Goal: Entertainment & Leisure: Consume media (video, audio)

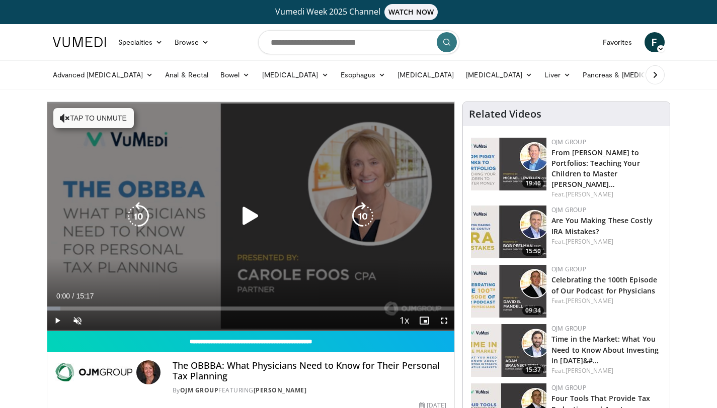
click at [71, 121] on button "Tap to unmute" at bounding box center [93, 118] width 80 height 20
click at [245, 217] on icon "Video Player" at bounding box center [250, 216] width 28 height 28
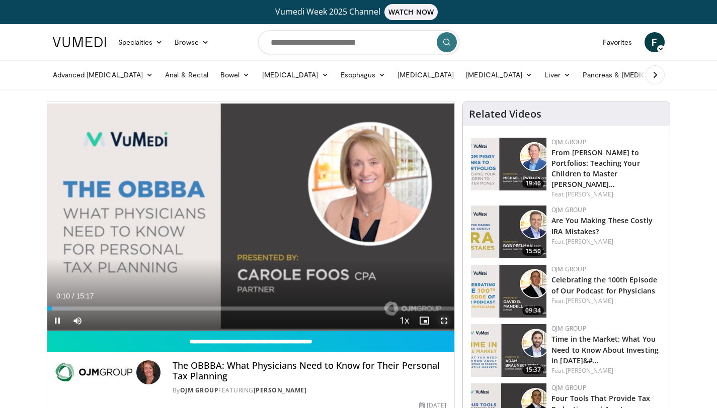
click at [278, 318] on span "Video Player" at bounding box center [444, 321] width 20 height 20
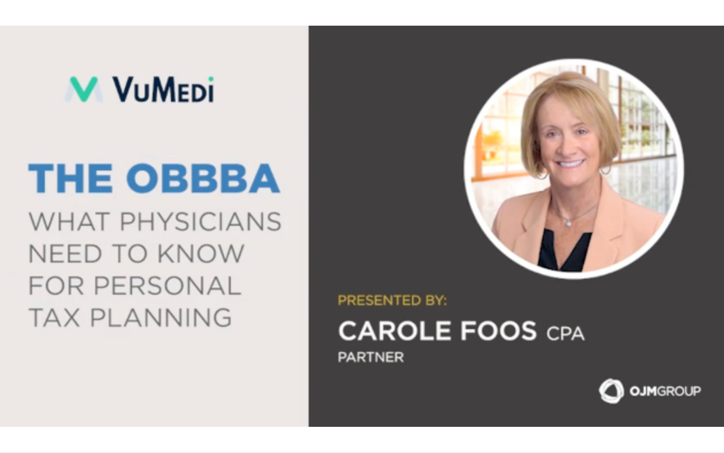
click at [278, 319] on div "10 seconds Tap to unmute" at bounding box center [362, 226] width 724 height 452
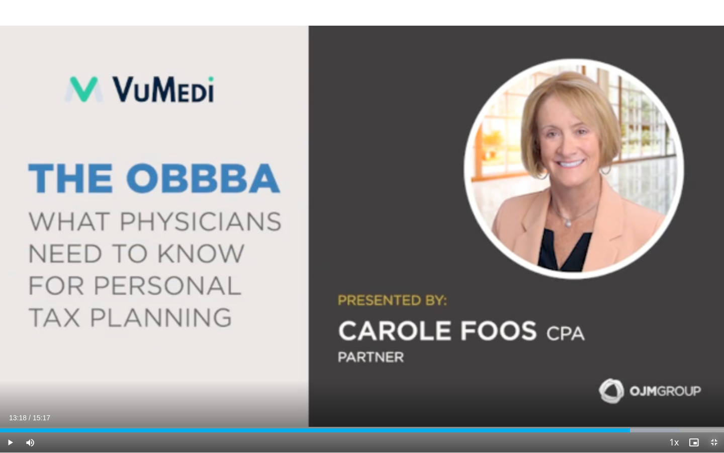
click at [278, 319] on span "Video Player" at bounding box center [714, 442] width 20 height 20
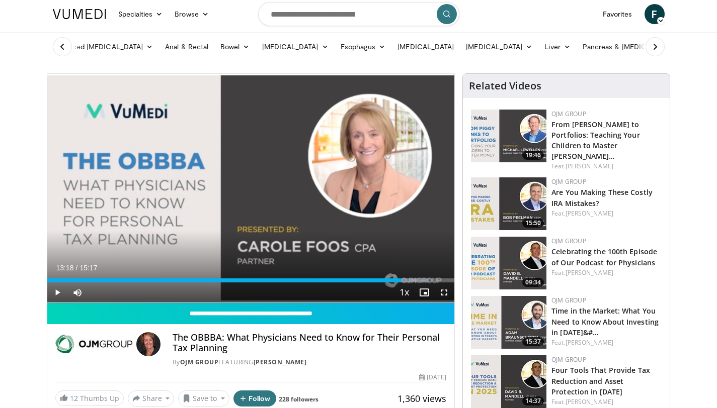
scroll to position [27, 0]
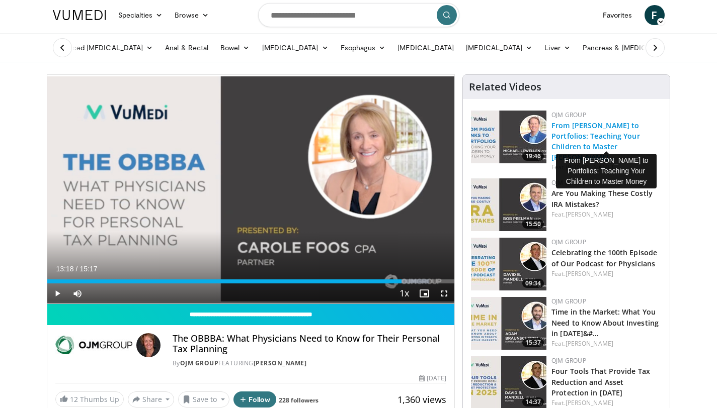
click at [278, 136] on link "From [PERSON_NAME] to Portfolios: Teaching Your Children to Master [PERSON_NAME…" at bounding box center [595, 141] width 89 height 41
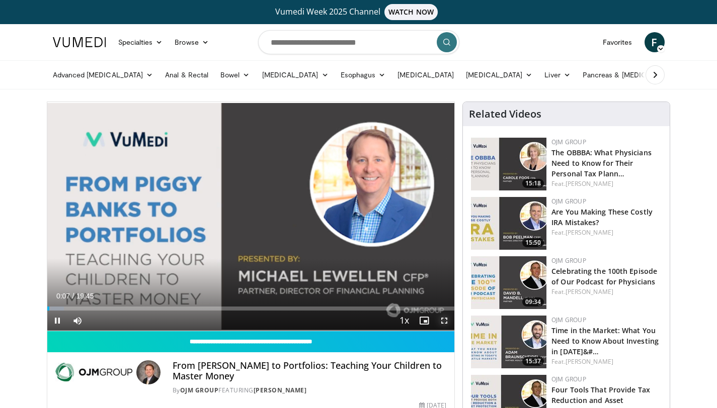
click at [443, 319] on span "Video Player" at bounding box center [444, 321] width 20 height 20
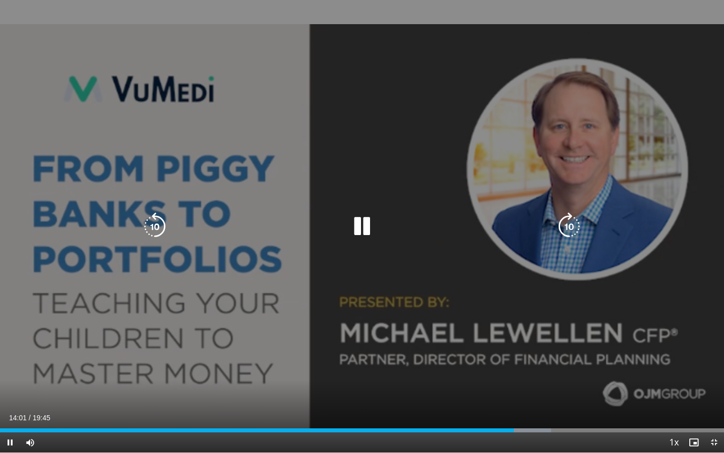
click at [359, 219] on icon "Video Player" at bounding box center [362, 226] width 28 height 28
click at [354, 229] on icon "Video Player" at bounding box center [362, 226] width 28 height 28
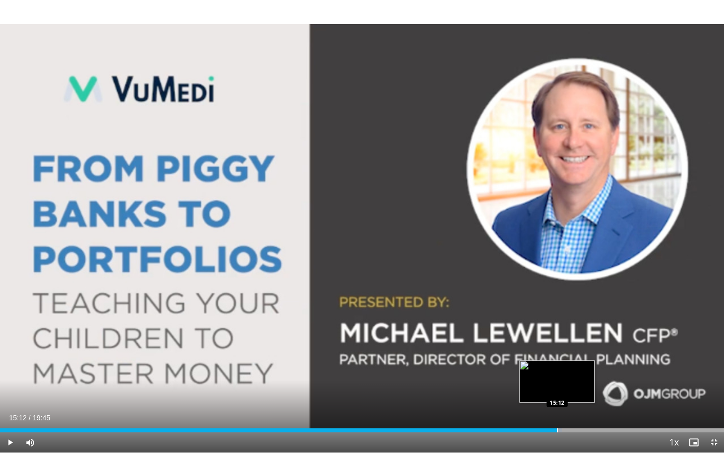
click at [557, 408] on div "Progress Bar" at bounding box center [557, 430] width 1 height 4
click at [589, 408] on div "Progress Bar" at bounding box center [589, 430] width 1 height 4
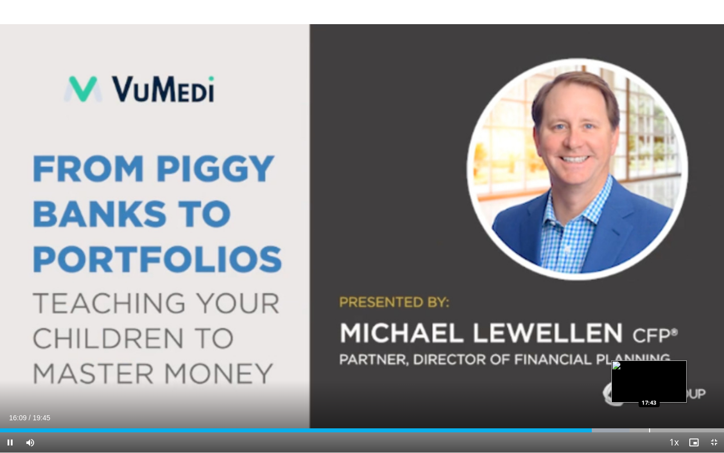
click at [649, 408] on div "Progress Bar" at bounding box center [649, 430] width 1 height 4
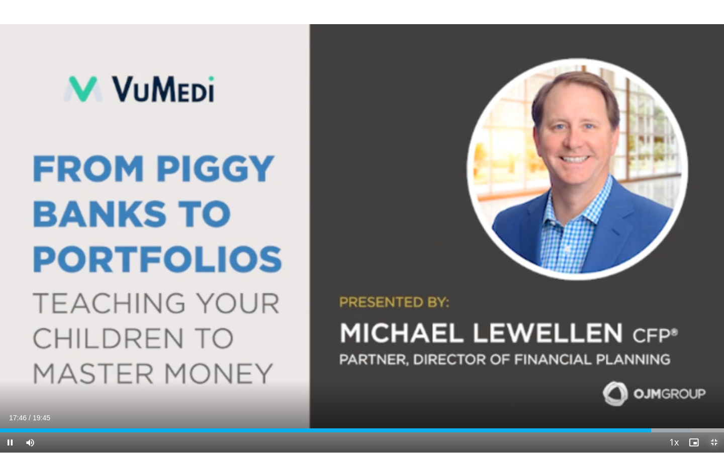
click at [715, 408] on span "Video Player" at bounding box center [714, 442] width 20 height 20
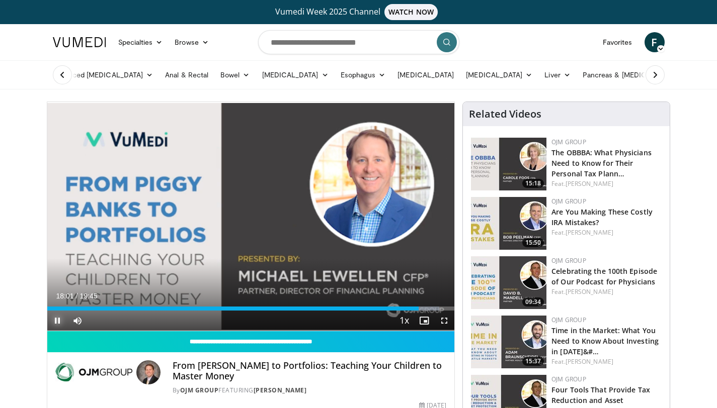
click at [56, 316] on span "Video Player" at bounding box center [57, 321] width 20 height 20
